Goal: Task Accomplishment & Management: Complete application form

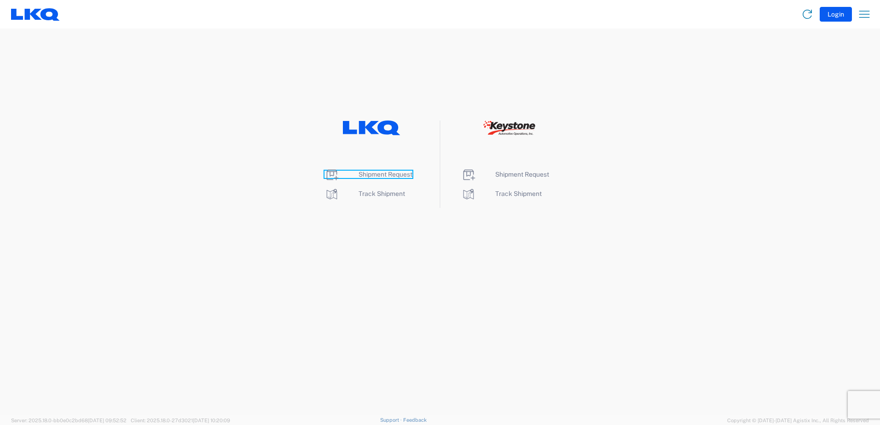
click at [377, 175] on span "Shipment Request" at bounding box center [385, 174] width 54 height 7
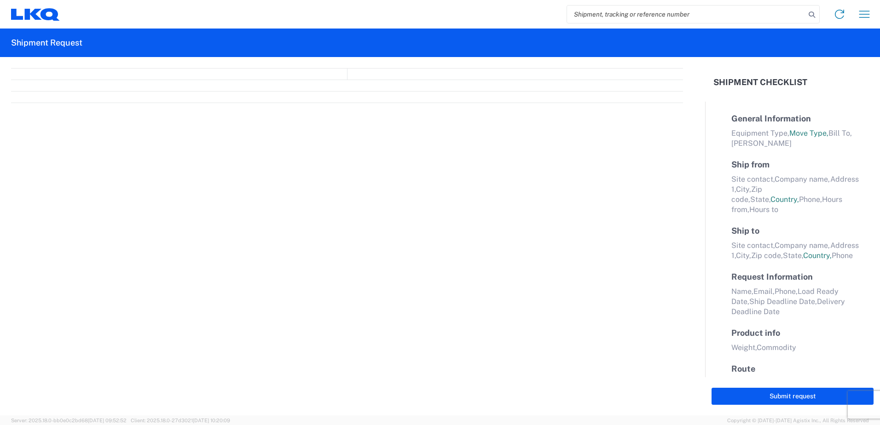
select select "FULL"
select select "US"
select select "LBS"
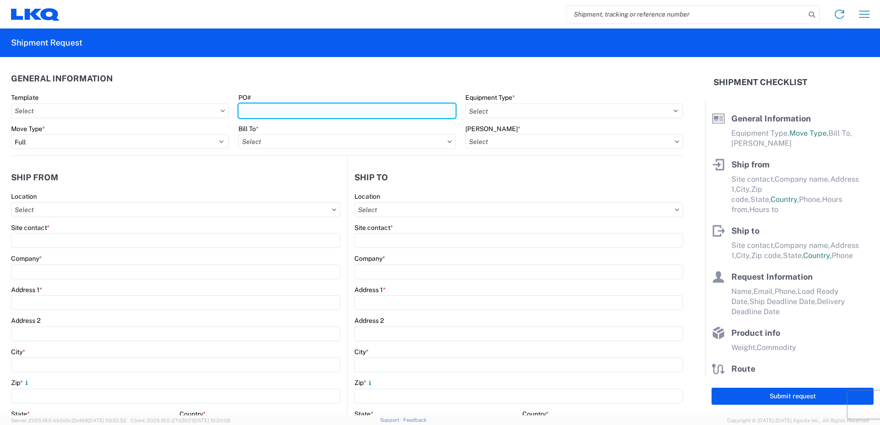
click at [286, 112] on input "PO#" at bounding box center [347, 111] width 218 height 15
type input "365-244"
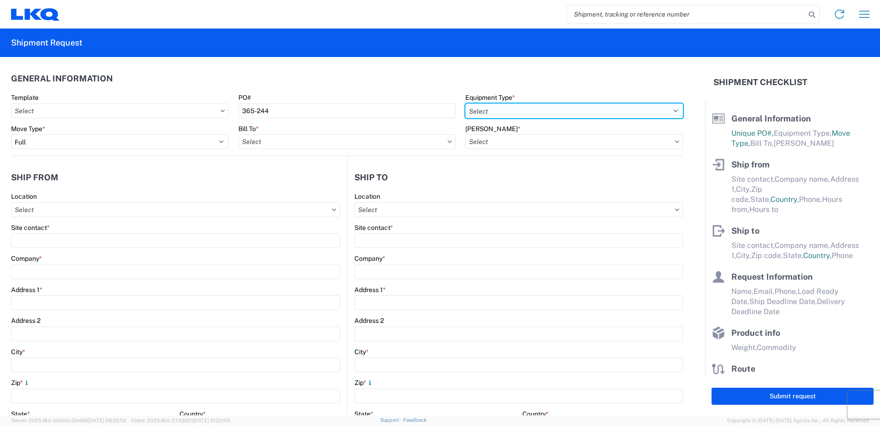
click at [667, 109] on select "Select 53’ Dry Van Flatbed Dropdeck (van) Lowboy (flatbed) Rail" at bounding box center [574, 111] width 218 height 15
select select "STDV"
click at [465, 104] on select "Select 53’ Dry Van Flatbed Dropdeck (van) Lowboy (flatbed) Rail" at bounding box center [574, 111] width 218 height 15
click at [448, 142] on icon at bounding box center [450, 141] width 4 height 2
click at [351, 144] on input "Bill To *" at bounding box center [347, 141] width 218 height 15
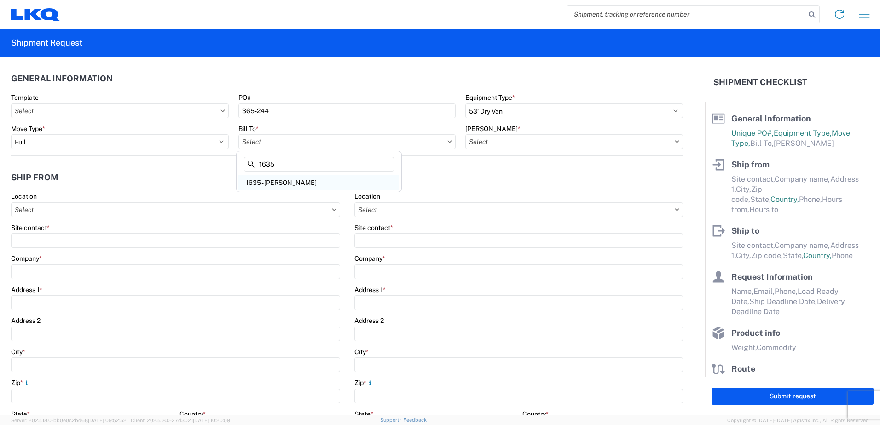
type input "1635"
click at [293, 183] on div "1635 - Alsip - Knopf" at bounding box center [318, 182] width 161 height 15
type input "1635 - Alsip - Knopf"
click at [556, 138] on input "Bill Code *" at bounding box center [574, 141] width 218 height 15
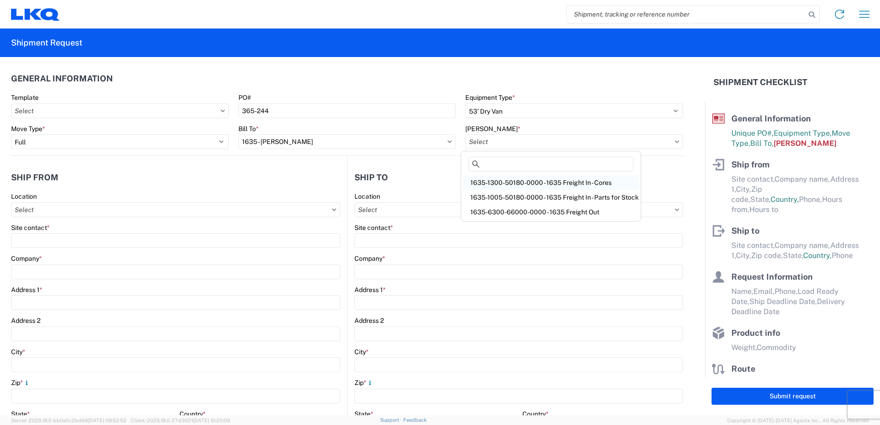
click at [519, 180] on div "1635-1300-50180-0000 - 1635 Freight In - Cores" at bounding box center [551, 182] width 176 height 15
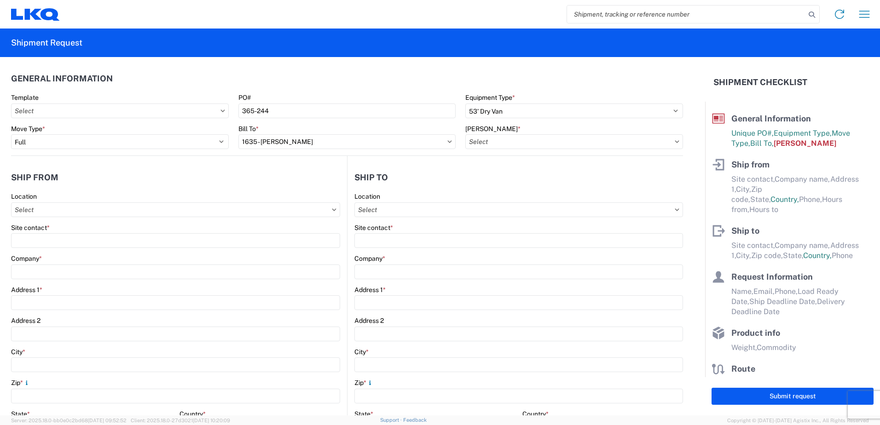
type input "1635-1300-50180-0000 - 1635 Freight In - Cores"
click at [253, 214] on input "Location" at bounding box center [175, 209] width 329 height 15
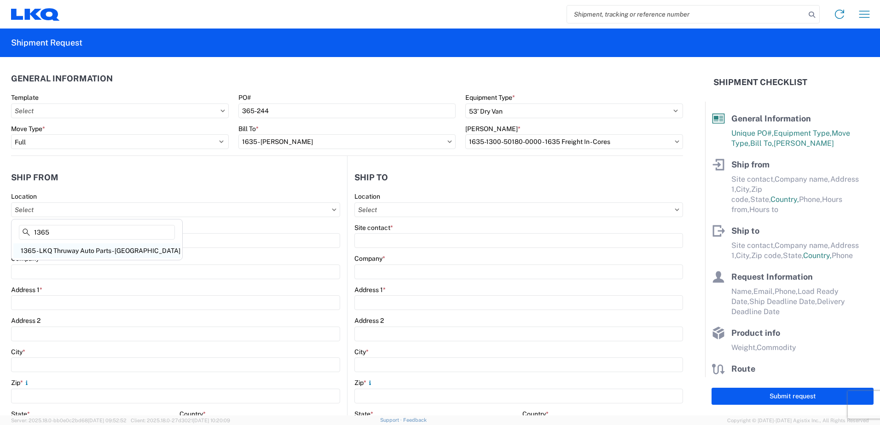
type input "1365"
click at [90, 250] on div "1365 - LKQ Thruway Auto Parts - Parryville Pa" at bounding box center [96, 250] width 167 height 15
type input "1365 - LKQ Thruway Auto Parts - Parryville Pa"
type input "LKQ Corporation"
type input "201 State Road (SR 248)"
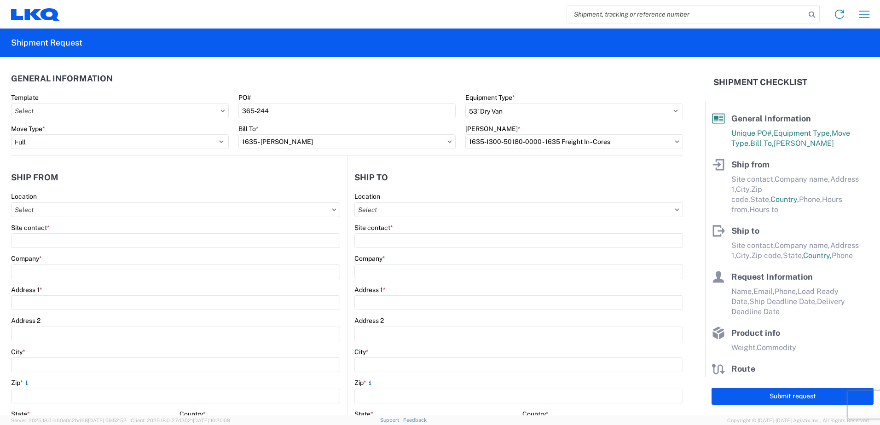
type input "Parryville"
type input "18244"
select select "PA"
type input "07:00"
type input "13:00"
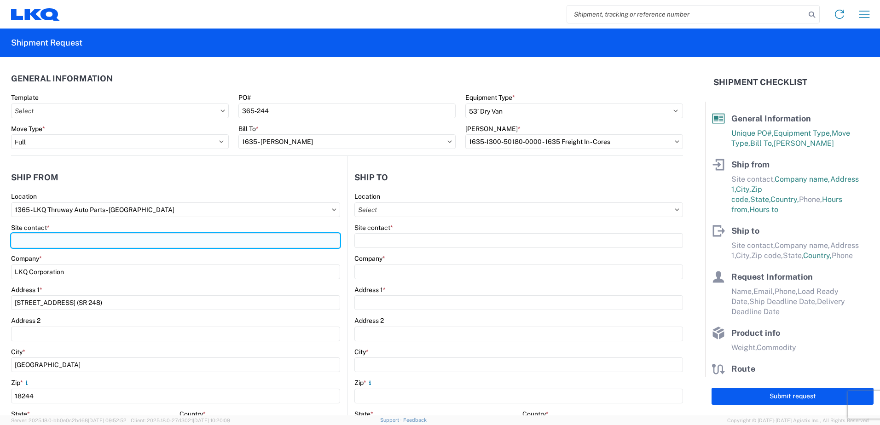
click at [90, 239] on input "Site contact *" at bounding box center [175, 240] width 329 height 15
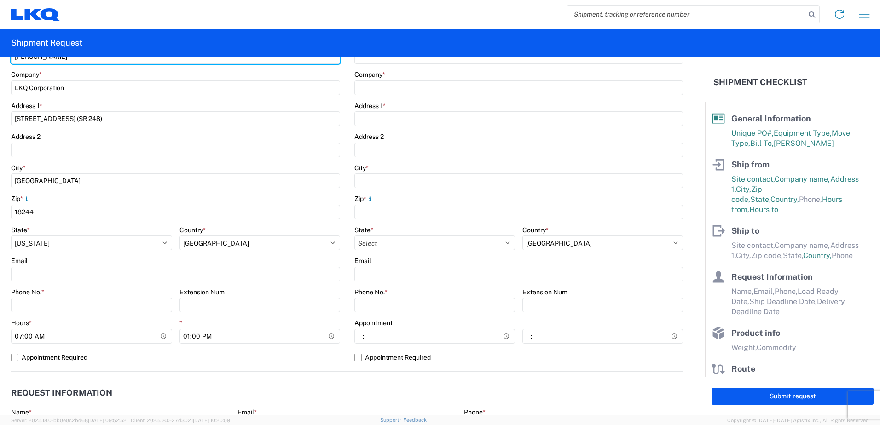
scroll to position [230, 0]
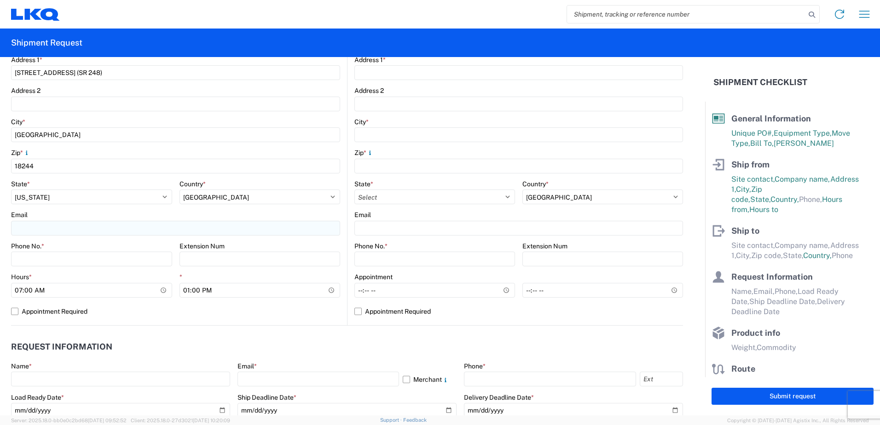
type input "ben everett"
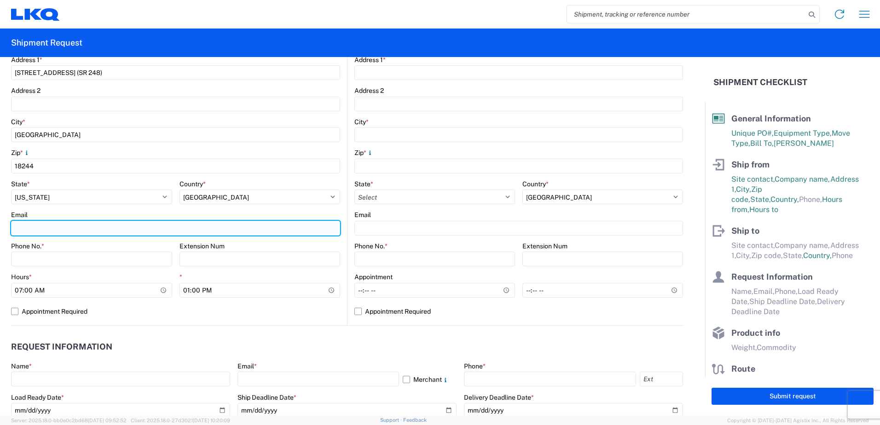
click at [68, 224] on input "Email" at bounding box center [175, 228] width 329 height 15
type input "bpeverette@lkqcorp.com"
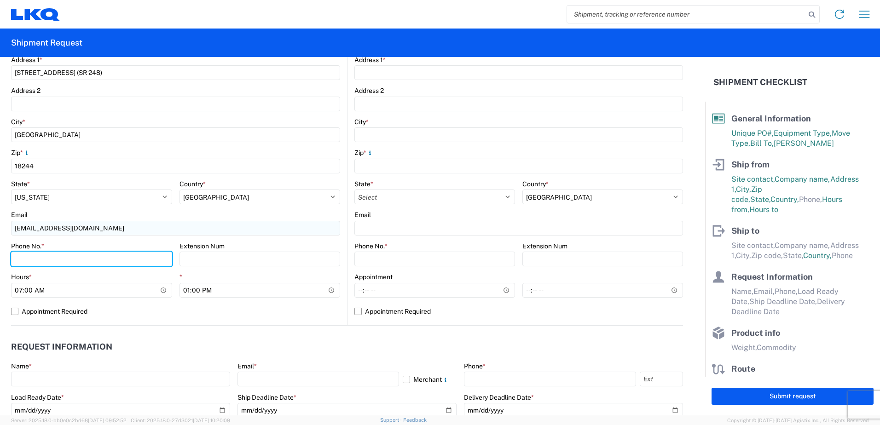
type input "4846294400"
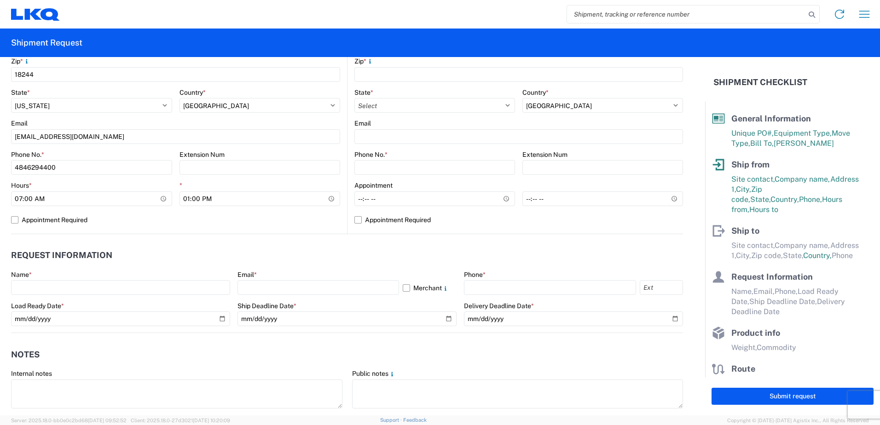
scroll to position [322, 0]
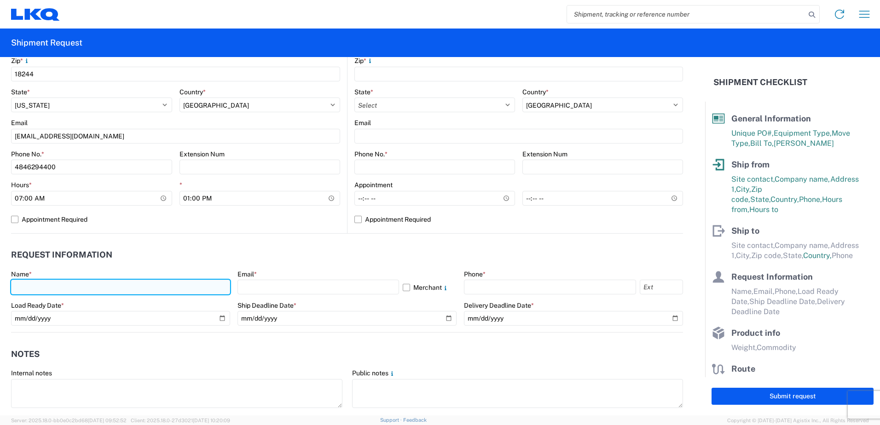
click at [83, 287] on input "text" at bounding box center [120, 287] width 219 height 15
type input "ben everett"
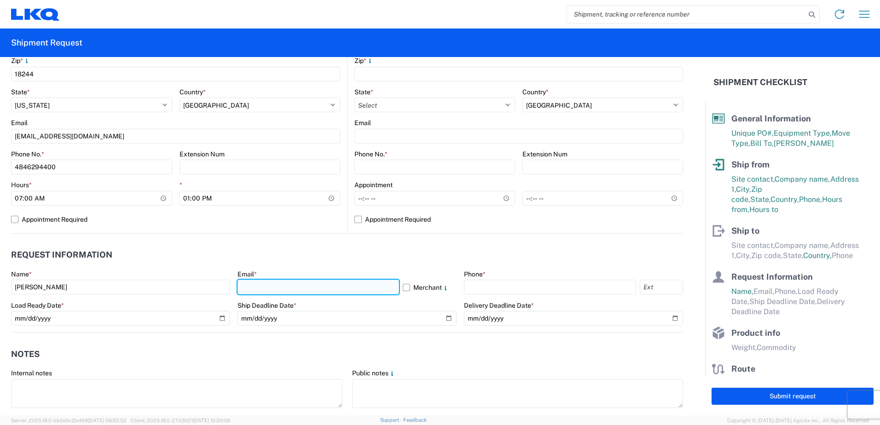
click at [285, 286] on input "text" at bounding box center [317, 287] width 161 height 15
type input "bpeverette@lkqcorp.com"
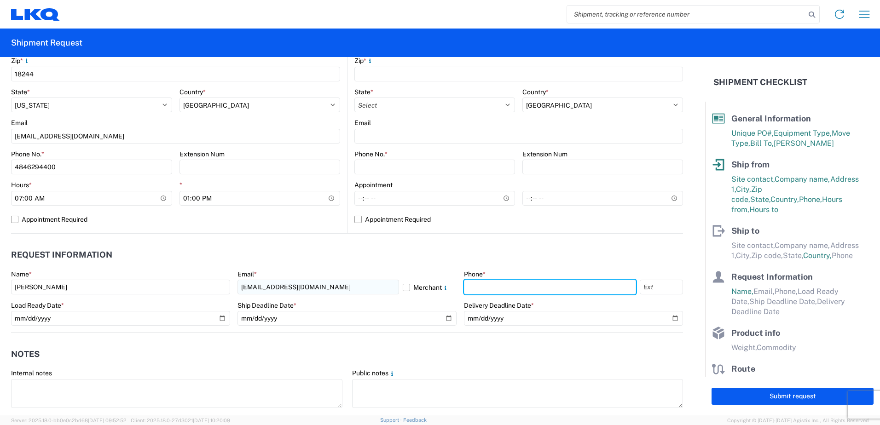
type input "4846294400"
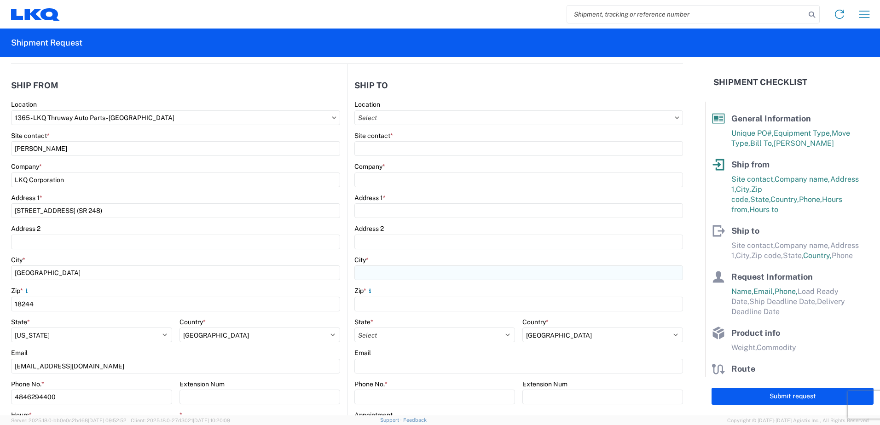
scroll to position [0, 0]
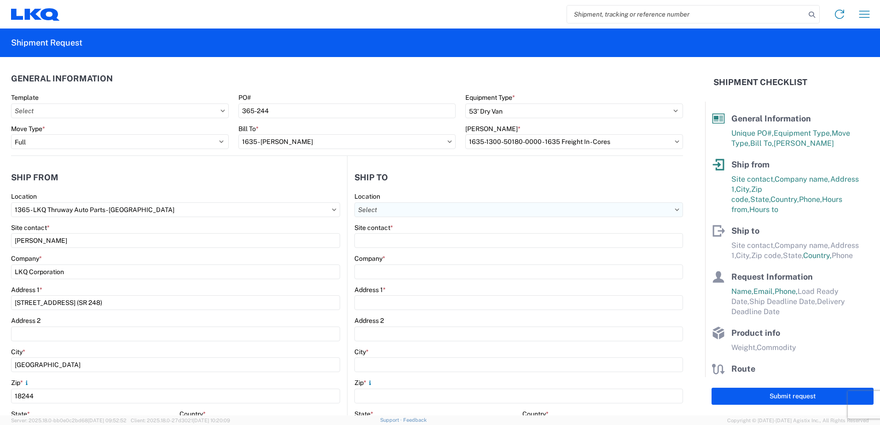
click at [409, 211] on input "Location" at bounding box center [518, 209] width 328 height 15
type input "1635"
click at [384, 251] on div "1635 - Alsip - Knopf" at bounding box center [433, 250] width 161 height 15
select select "US"
type input "1635 - Alsip - Knopf"
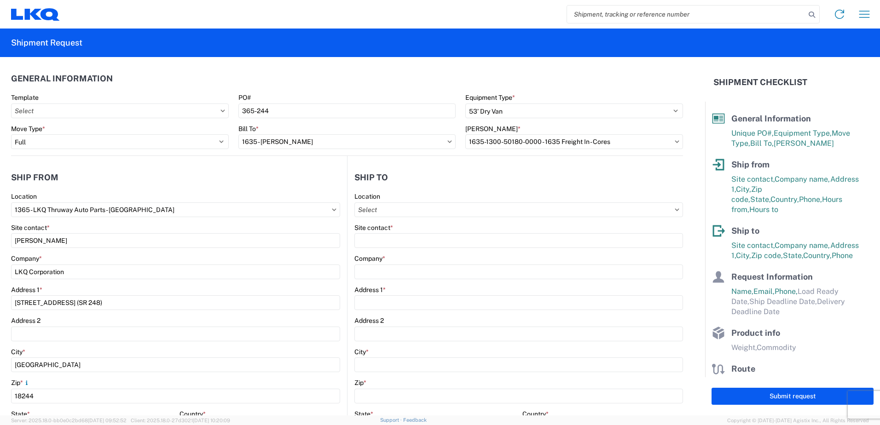
type input "Robert Benette"
type input "LKQ Corporation"
type input "11800 S. Austin Ave."
type input "Suite C"
type input "Alsip"
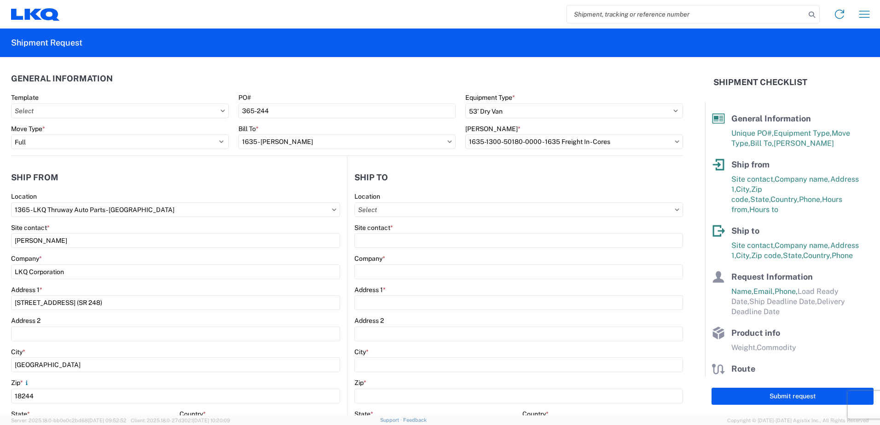
type input "60803"
type input "rebenette@lkqcorp.com"
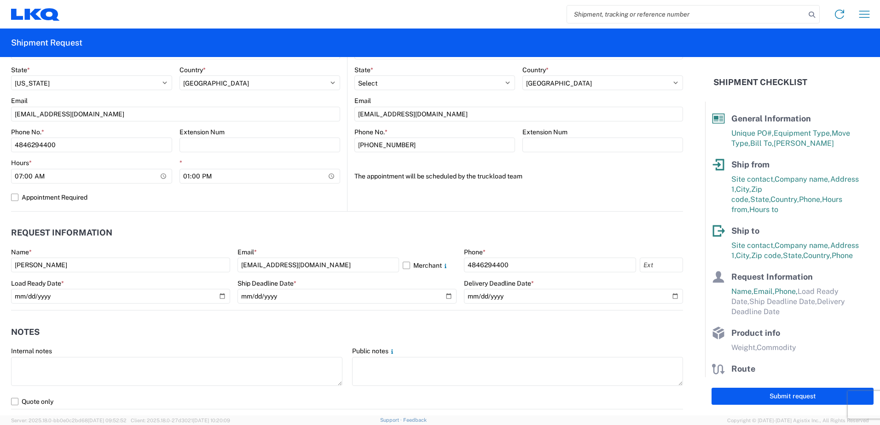
scroll to position [368, 0]
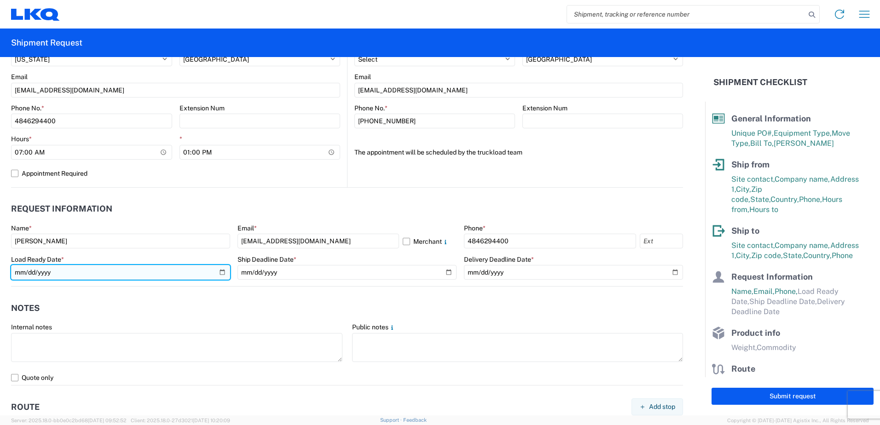
click at [221, 271] on input "date" at bounding box center [120, 272] width 219 height 15
type input "2025-09-10"
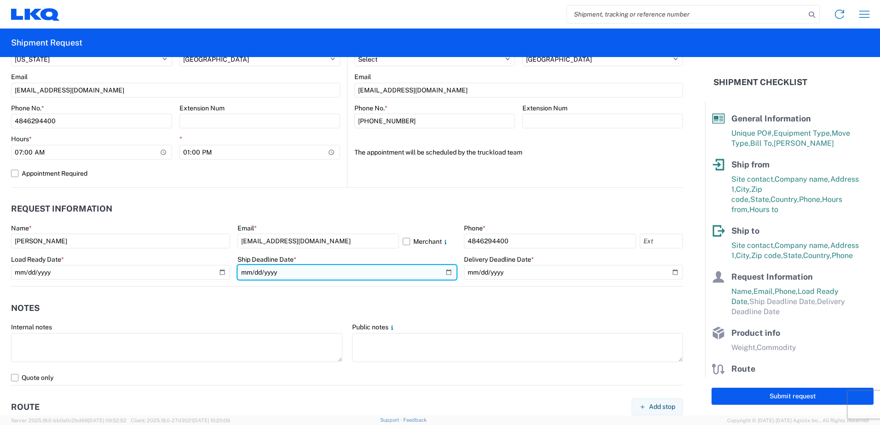
click at [443, 272] on input "date" at bounding box center [346, 272] width 219 height 15
type input "2025-09-11"
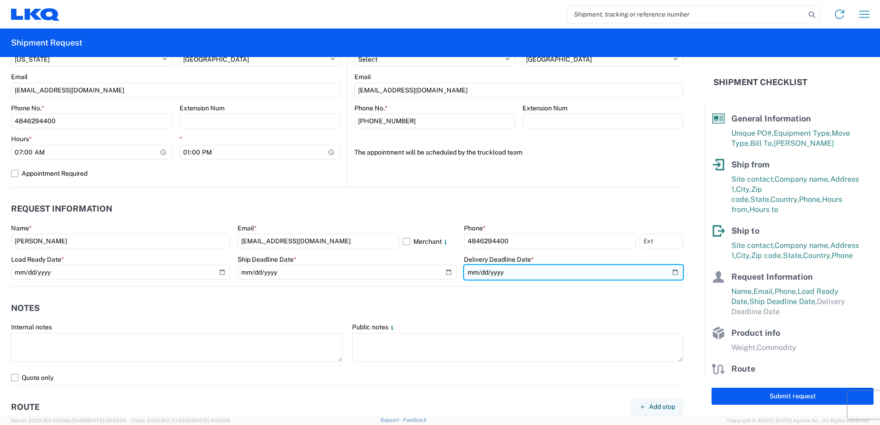
click at [669, 273] on input "date" at bounding box center [573, 272] width 219 height 15
type input "2025-09-12"
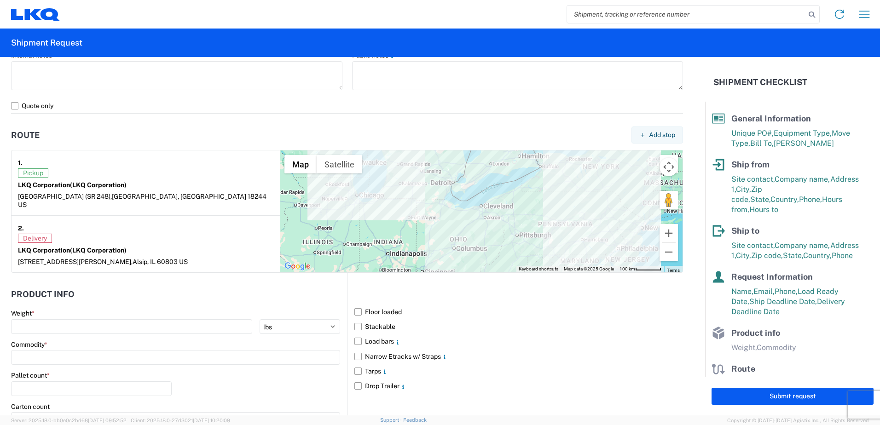
scroll to position [690, 0]
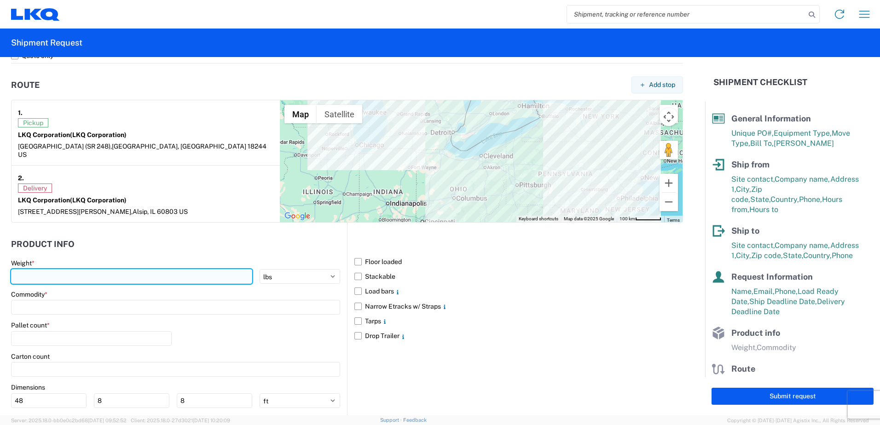
click at [197, 269] on input "number" at bounding box center [131, 276] width 241 height 15
click at [62, 272] on input "4000" at bounding box center [131, 276] width 241 height 15
type input "40000"
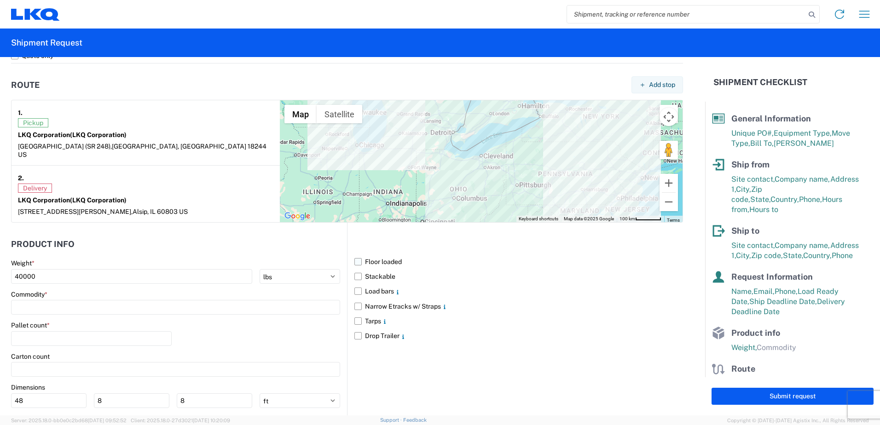
click at [354, 254] on label "Floor loaded" at bounding box center [518, 261] width 328 height 15
click at [0, 0] on input "Floor loaded" at bounding box center [0, 0] width 0 height 0
click at [88, 300] on input at bounding box center [175, 307] width 329 height 15
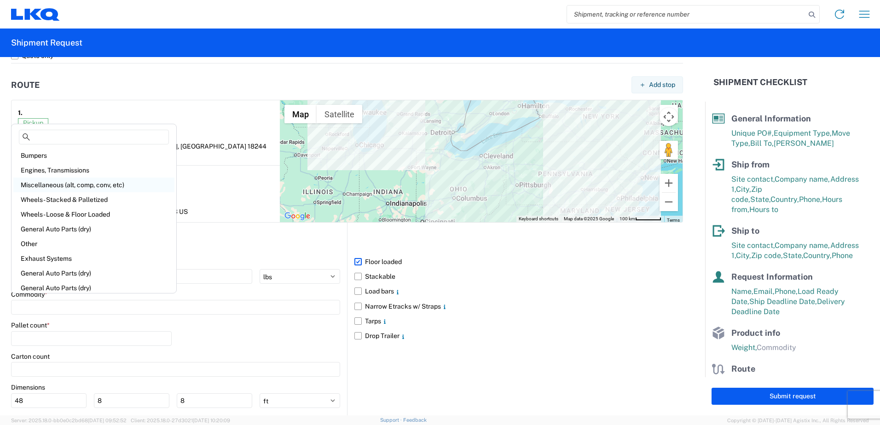
click at [78, 184] on div "Miscellaneous (alt, comp, conv, etc)" at bounding box center [93, 185] width 161 height 15
type input "Miscellaneous (alt, comp, conv, etc)"
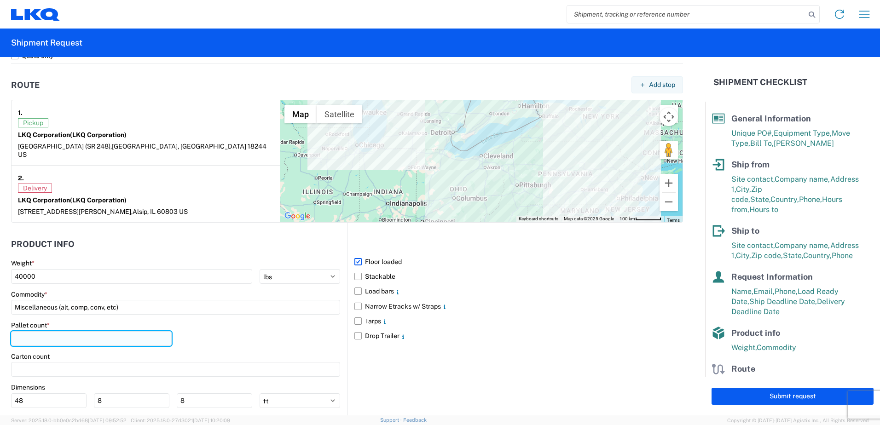
click at [75, 331] on input "number" at bounding box center [91, 338] width 161 height 15
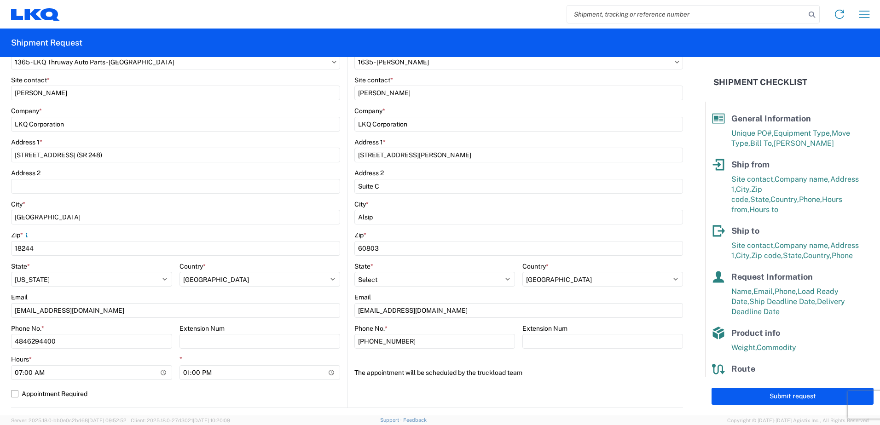
scroll to position [147, 0]
type input "26"
click at [774, 396] on button "Submit request" at bounding box center [792, 396] width 162 height 17
select select "US"
